Goal: Task Accomplishment & Management: Manage account settings

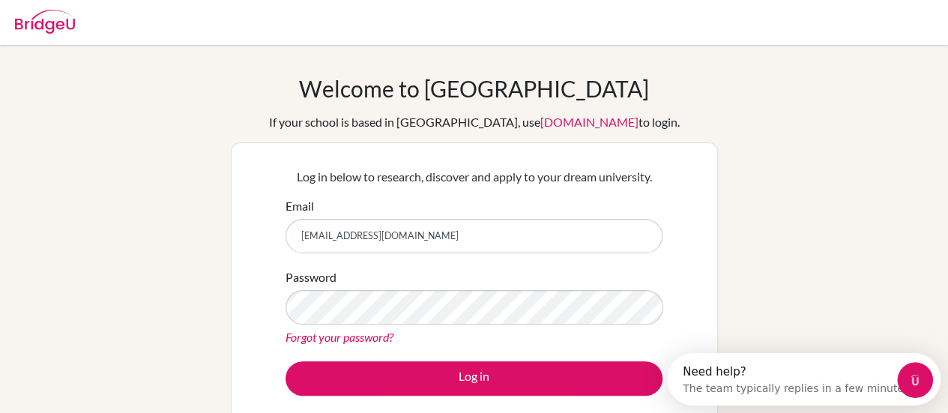
type input "[EMAIL_ADDRESS][DOMAIN_NAME]"
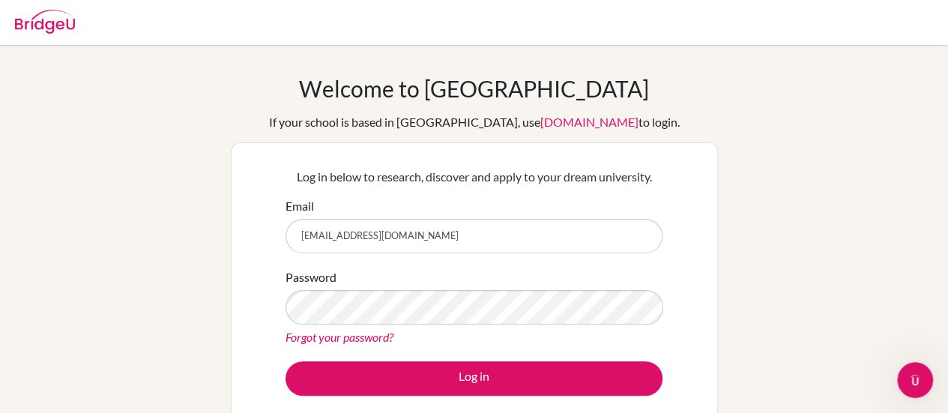
click at [376, 340] on link "Forgot your password?" at bounding box center [340, 337] width 108 height 14
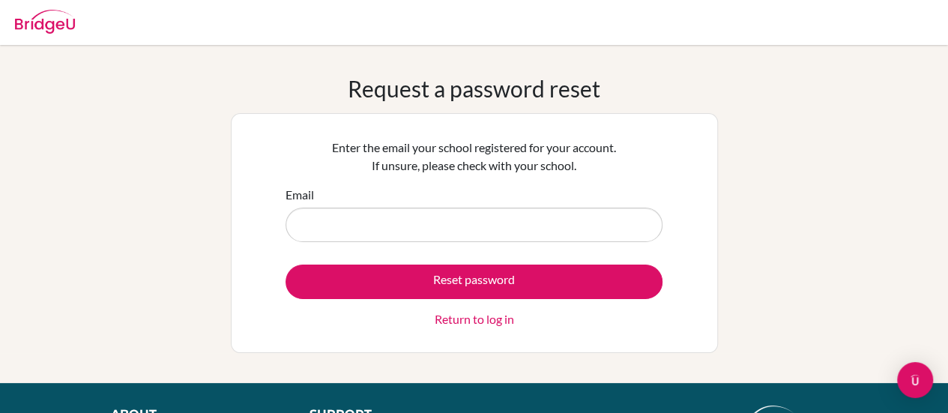
click at [419, 221] on input "Email" at bounding box center [474, 225] width 377 height 34
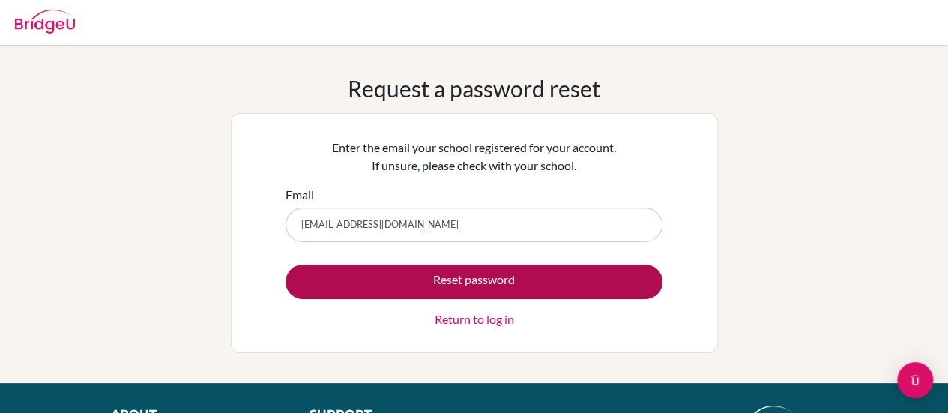
type input "[EMAIL_ADDRESS][DOMAIN_NAME]"
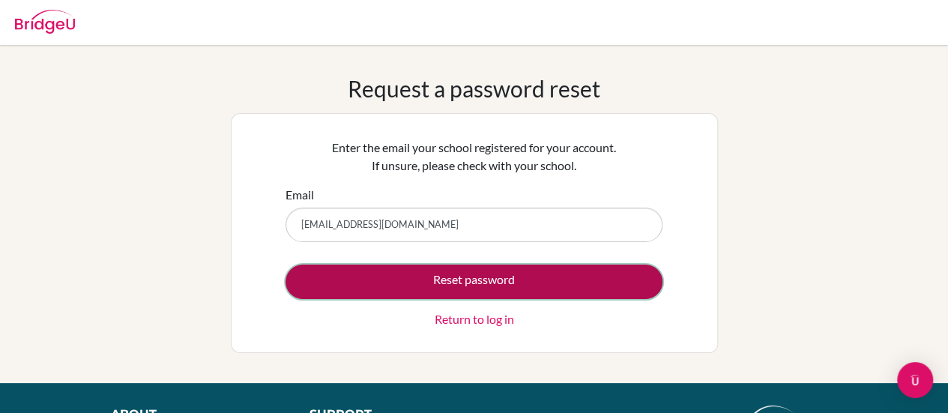
click at [441, 272] on button "Reset password" at bounding box center [474, 282] width 377 height 34
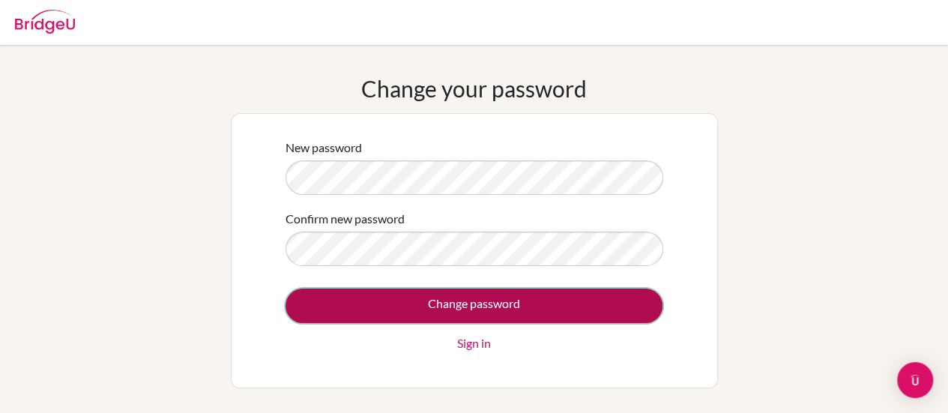
click at [470, 315] on input "Change password" at bounding box center [474, 306] width 377 height 34
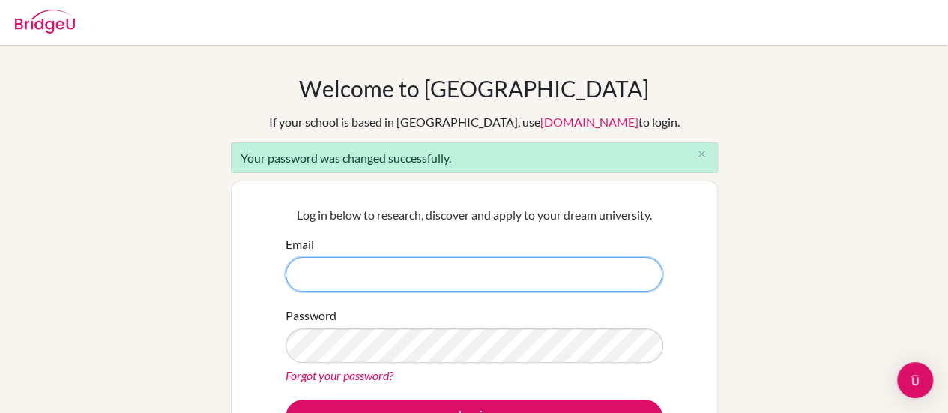
click at [400, 275] on input "Email" at bounding box center [474, 274] width 377 height 34
type input "[EMAIL_ADDRESS][DOMAIN_NAME]"
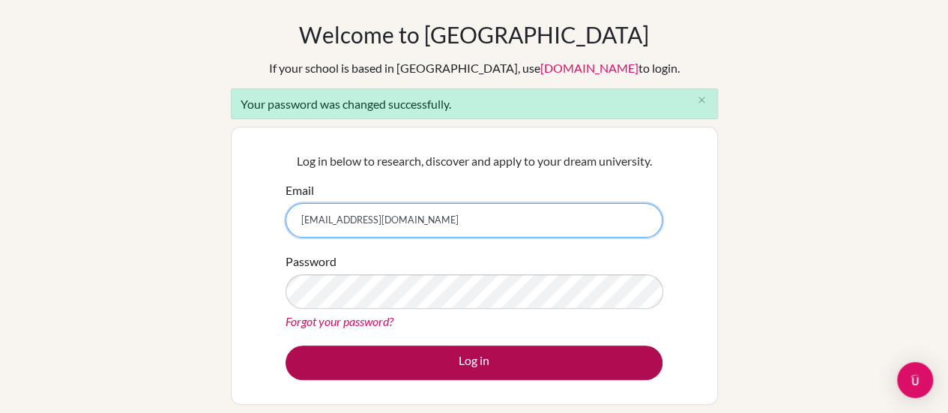
scroll to position [55, 0]
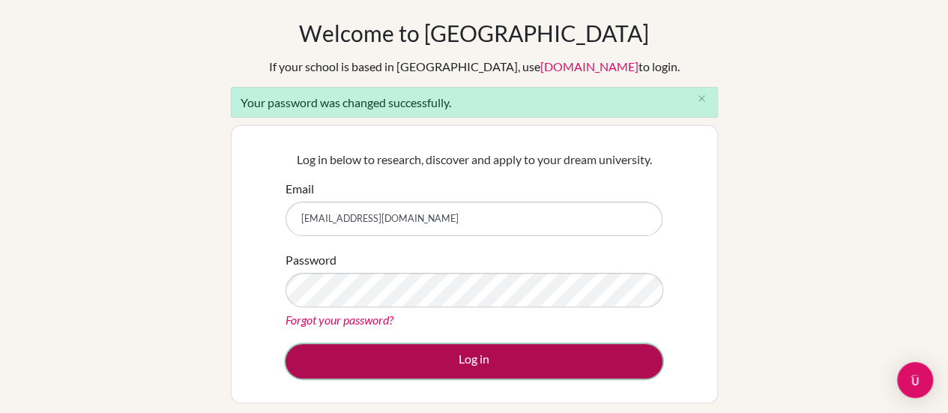
click at [406, 354] on button "Log in" at bounding box center [474, 361] width 377 height 34
